Goal: Task Accomplishment & Management: Manage account settings

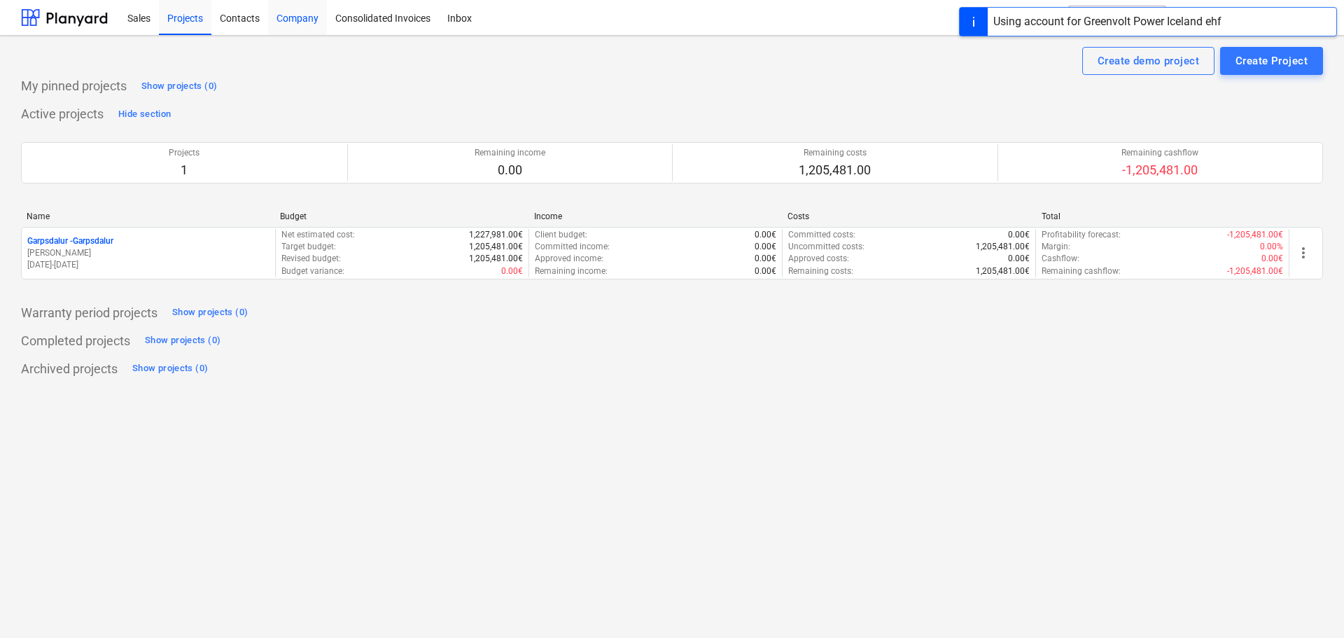
click at [289, 17] on div "Company" at bounding box center [297, 17] width 59 height 36
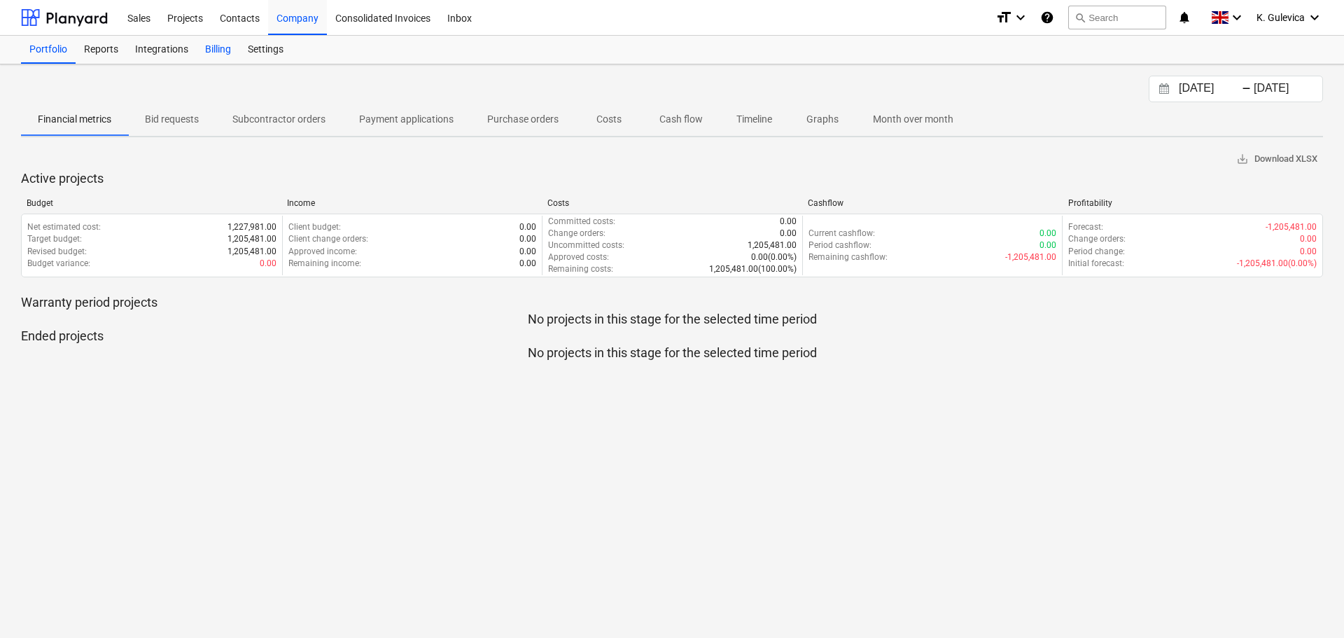
click at [216, 48] on div "Billing" at bounding box center [218, 50] width 43 height 28
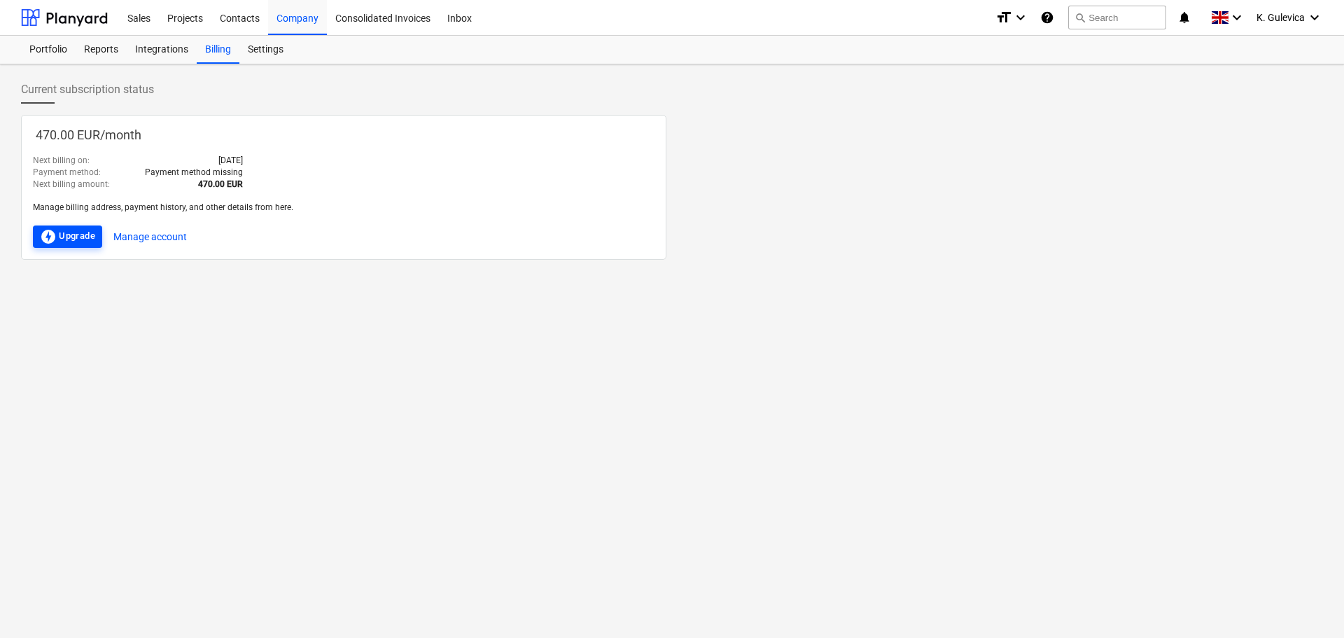
click at [76, 237] on div "offline_bolt Upgrade" at bounding box center [67, 236] width 55 height 17
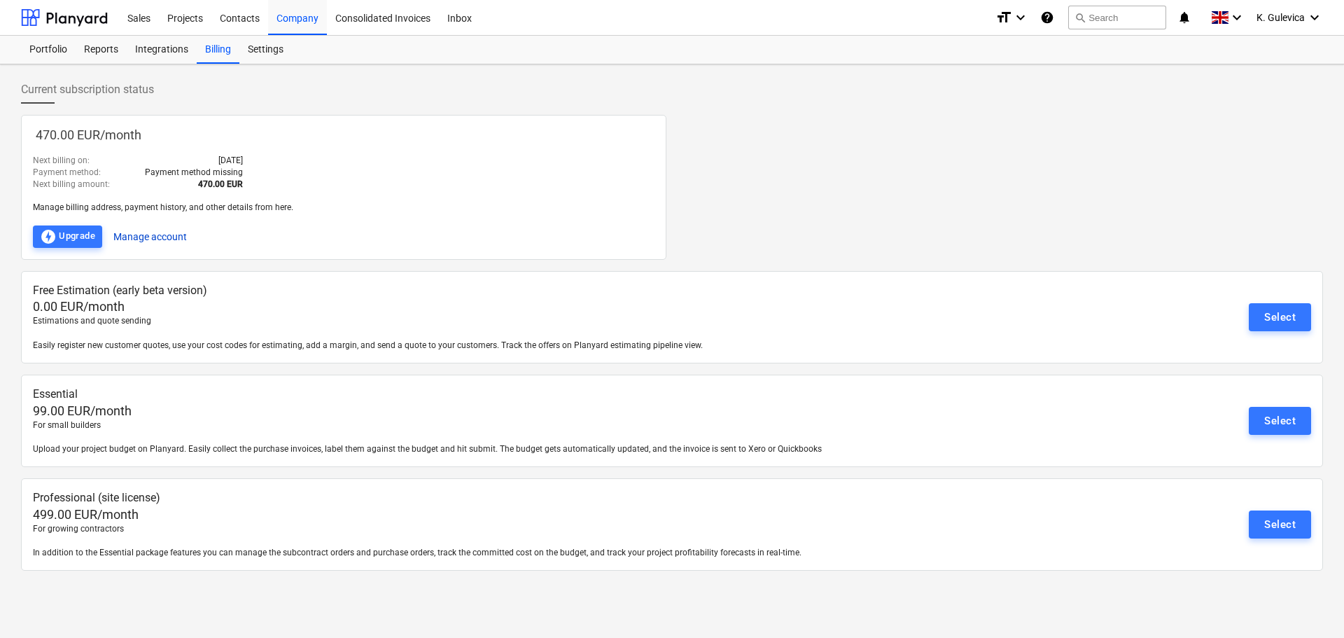
click at [159, 233] on button "Manage account" at bounding box center [149, 236] width 73 height 22
click at [1291, 14] on span "K. Gulevica" at bounding box center [1280, 17] width 48 height 11
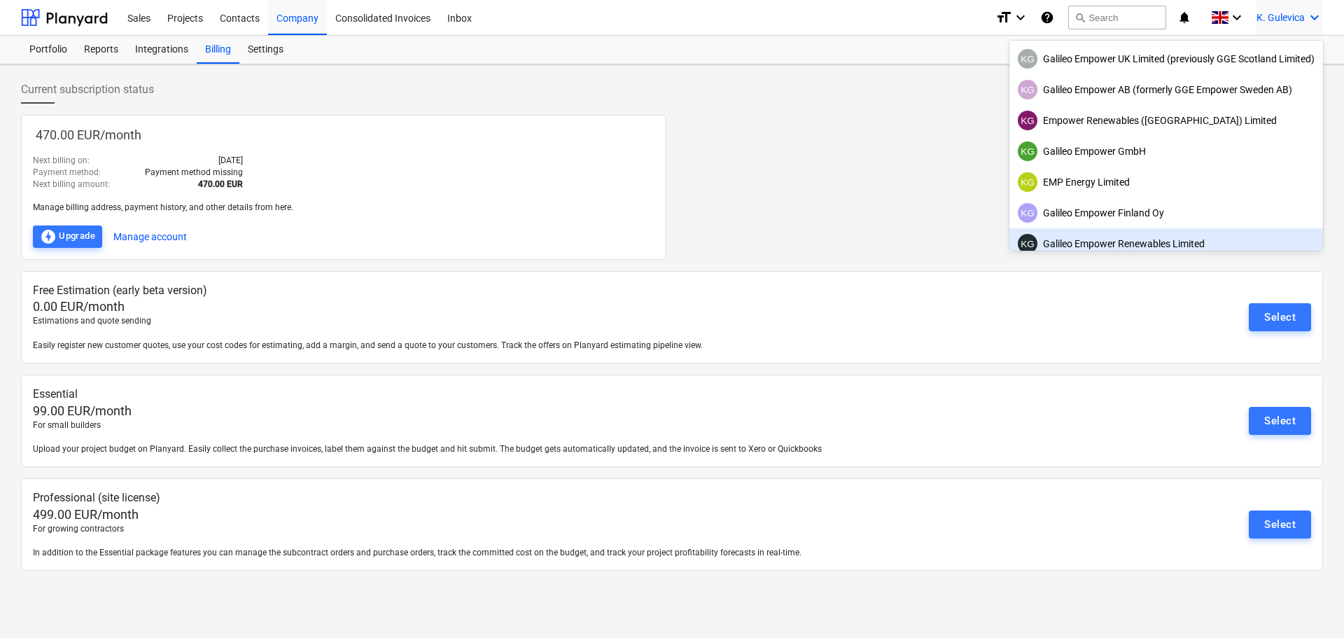
click at [222, 43] on div at bounding box center [672, 319] width 1344 height 638
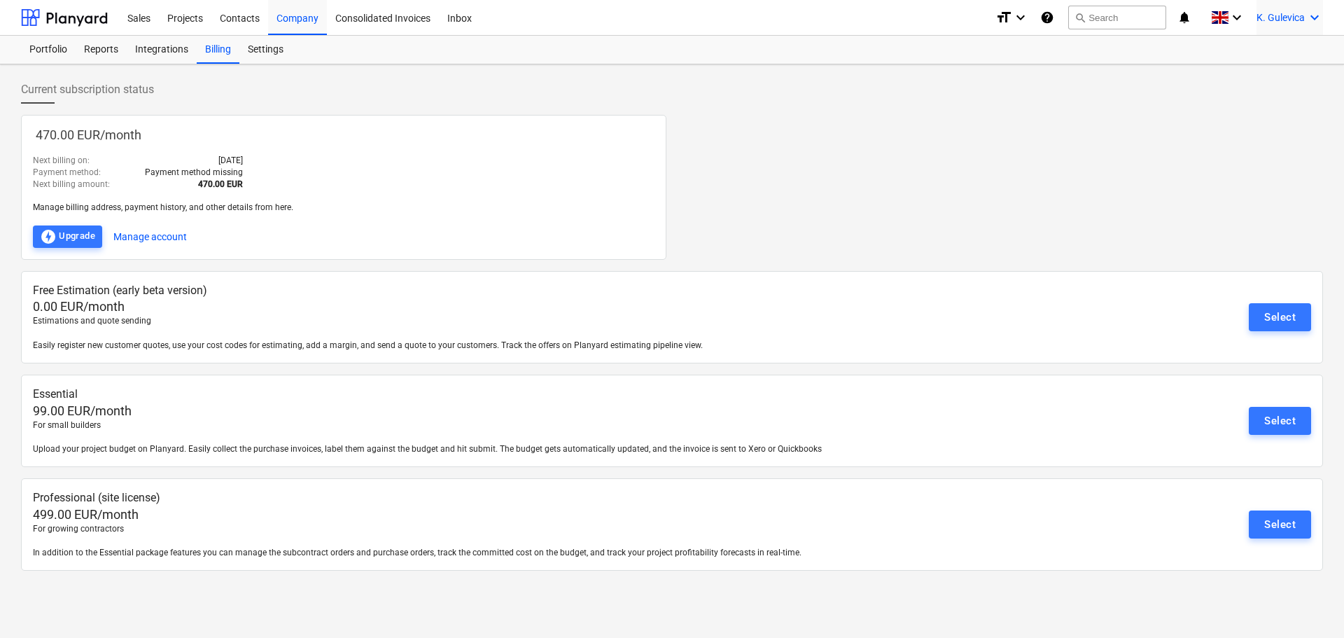
click at [1272, 9] on div "K. Gulevica keyboard_arrow_down" at bounding box center [1289, 17] width 66 height 35
